Goal: Task Accomplishment & Management: Manage account settings

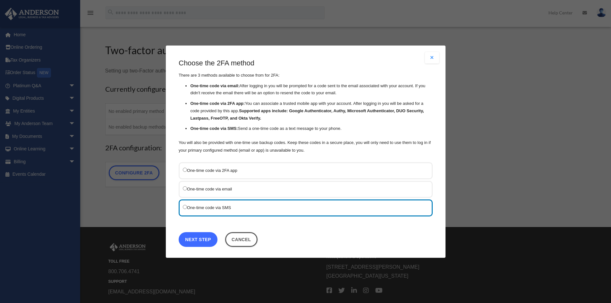
click at [195, 240] on link "Next Step" at bounding box center [198, 239] width 39 height 15
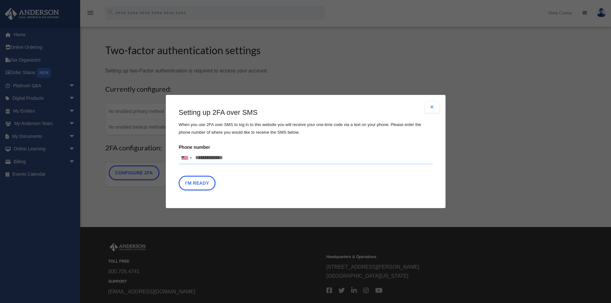
click at [209, 155] on input "Phone number [GEOGRAPHIC_DATA] +1 [GEOGRAPHIC_DATA] +44 [GEOGRAPHIC_DATA] (‫[GE…" at bounding box center [306, 158] width 254 height 13
type input "**********"
click at [209, 183] on button "I'm Ready" at bounding box center [197, 183] width 37 height 15
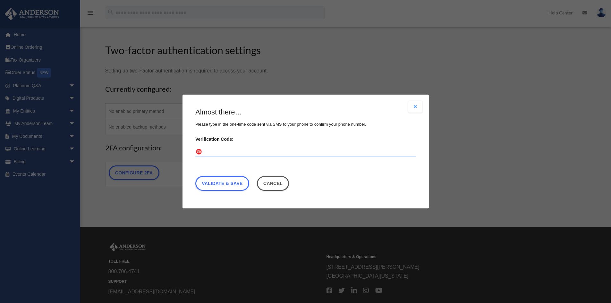
click at [218, 150] on input "Verification Code:" at bounding box center [305, 152] width 221 height 10
type input "******"
click at [225, 187] on link "Validate & Save" at bounding box center [222, 183] width 54 height 15
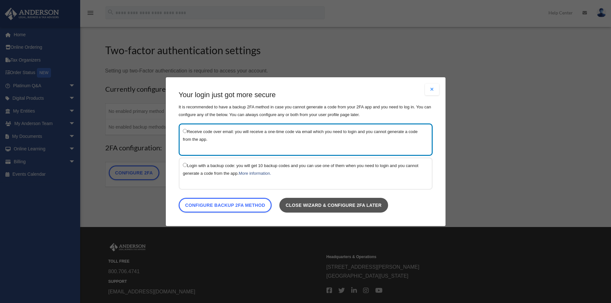
click at [379, 207] on link "Close wizard & configure 2FA later" at bounding box center [333, 205] width 109 height 15
click at [433, 88] on button "Close modal" at bounding box center [432, 90] width 14 height 12
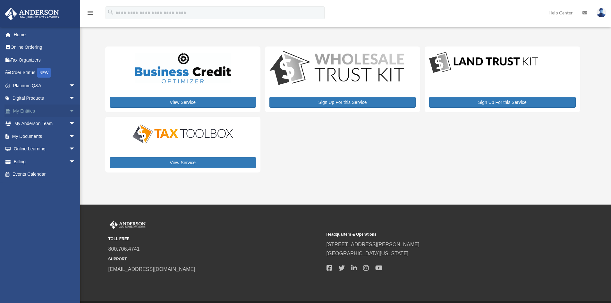
click at [69, 111] on span "arrow_drop_down" at bounding box center [75, 111] width 13 height 13
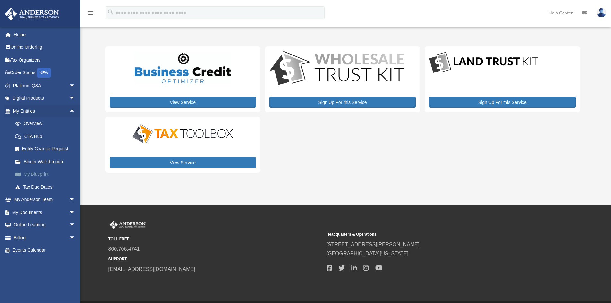
click at [37, 174] on link "My Blueprint" at bounding box center [47, 174] width 76 height 13
